Goal: Task Accomplishment & Management: Use online tool/utility

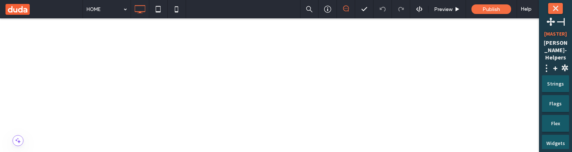
click at [554, 10] on button "⤬" at bounding box center [555, 8] width 15 height 11
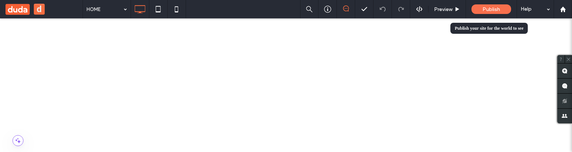
click at [500, 6] on div "Publish" at bounding box center [492, 9] width 40 height 10
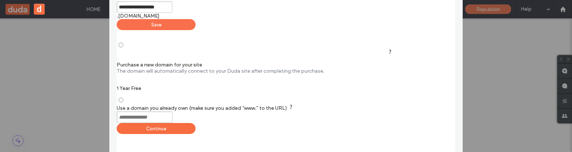
click at [196, 20] on div "Save" at bounding box center [156, 24] width 79 height 11
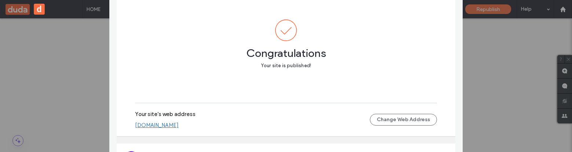
click at [179, 124] on link "robertdodised6b409a.multiscreen.d1test.biz" at bounding box center [157, 125] width 44 height 7
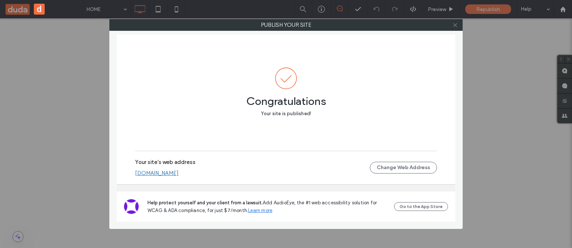
click at [455, 26] on icon at bounding box center [456, 25] width 6 height 6
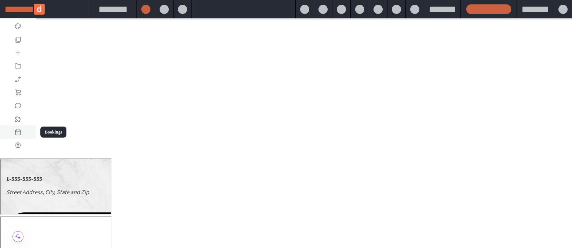
click at [21, 132] on icon at bounding box center [17, 131] width 7 height 7
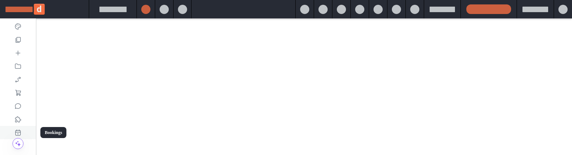
click at [27, 69] on div at bounding box center [18, 132] width 36 height 13
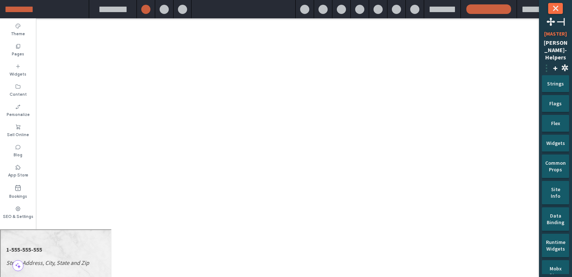
click at [550, 64] on span "⋮" at bounding box center [546, 67] width 9 height 11
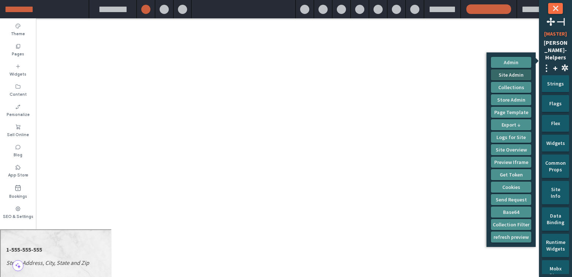
click at [520, 72] on button "Site Admin" at bounding box center [511, 74] width 40 height 11
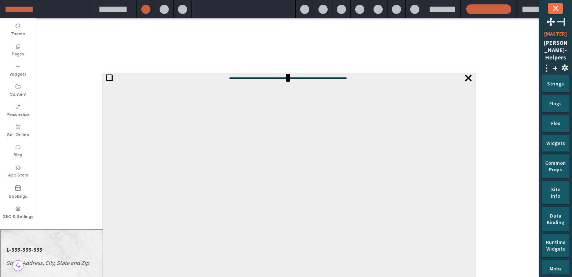
click at [107, 76] on span "❏" at bounding box center [109, 77] width 7 height 9
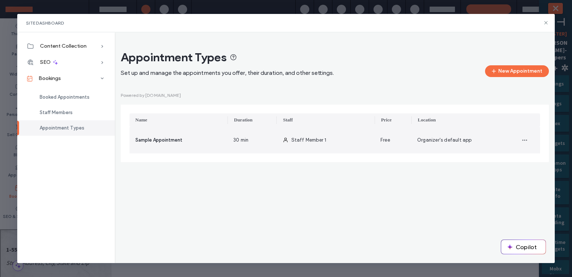
click at [246, 145] on div "30 min" at bounding box center [252, 140] width 49 height 26
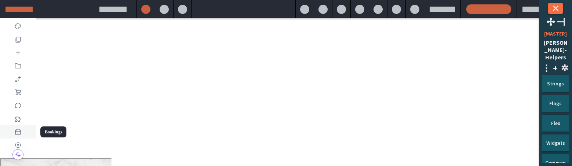
click at [17, 99] on icon at bounding box center [17, 131] width 7 height 7
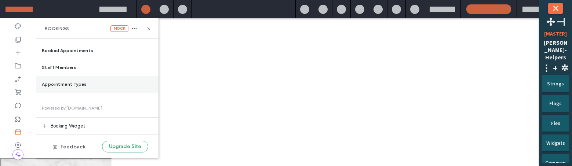
click at [69, 86] on span "Appointment Types" at bounding box center [64, 84] width 45 height 7
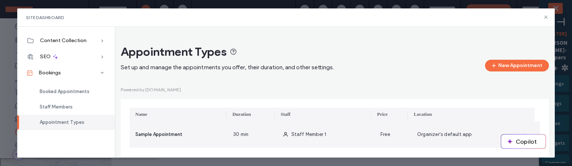
click at [279, 129] on div "Staff Member 1" at bounding box center [326, 135] width 98 height 26
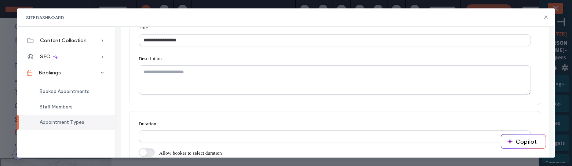
scroll to position [133, 0]
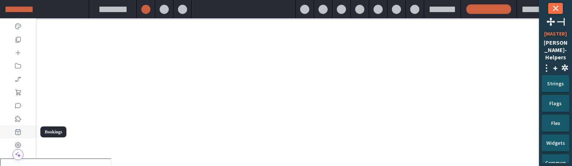
click at [21, 131] on icon at bounding box center [17, 131] width 7 height 7
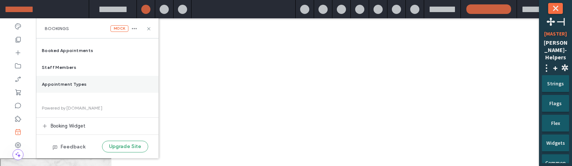
click at [61, 89] on div "Appointment Types" at bounding box center [97, 84] width 123 height 17
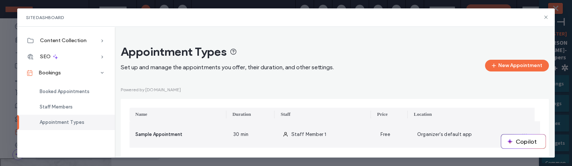
click at [291, 133] on span "Staff Member 1" at bounding box center [308, 135] width 35 height 6
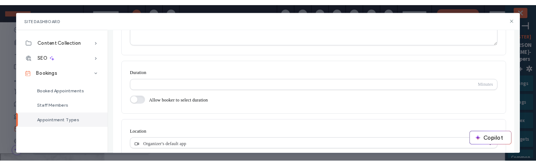
scroll to position [200, 0]
